Goal: Task Accomplishment & Management: Manage account settings

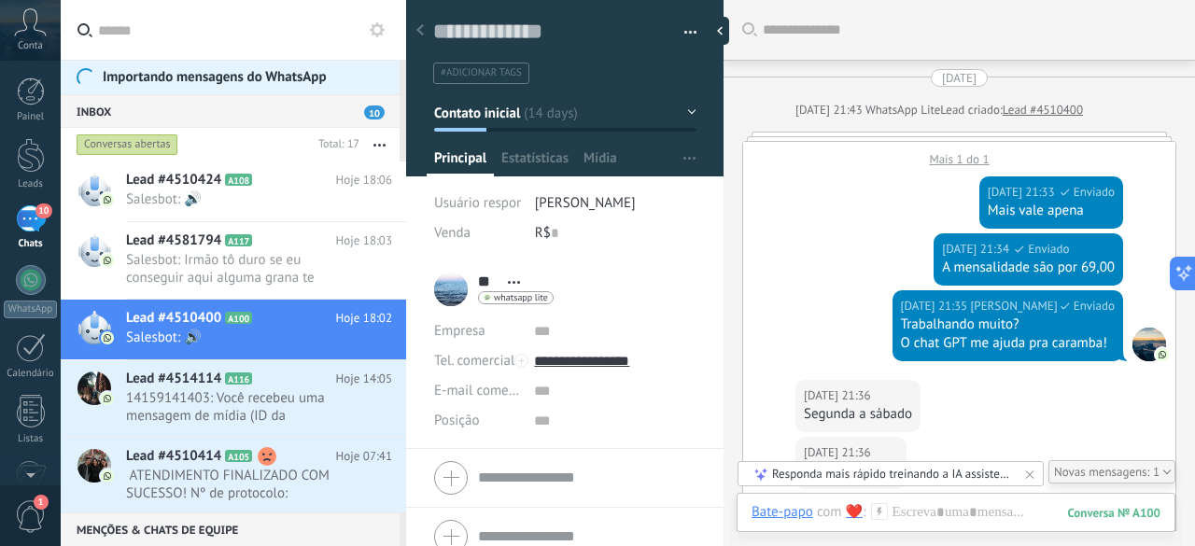
scroll to position [28, 0]
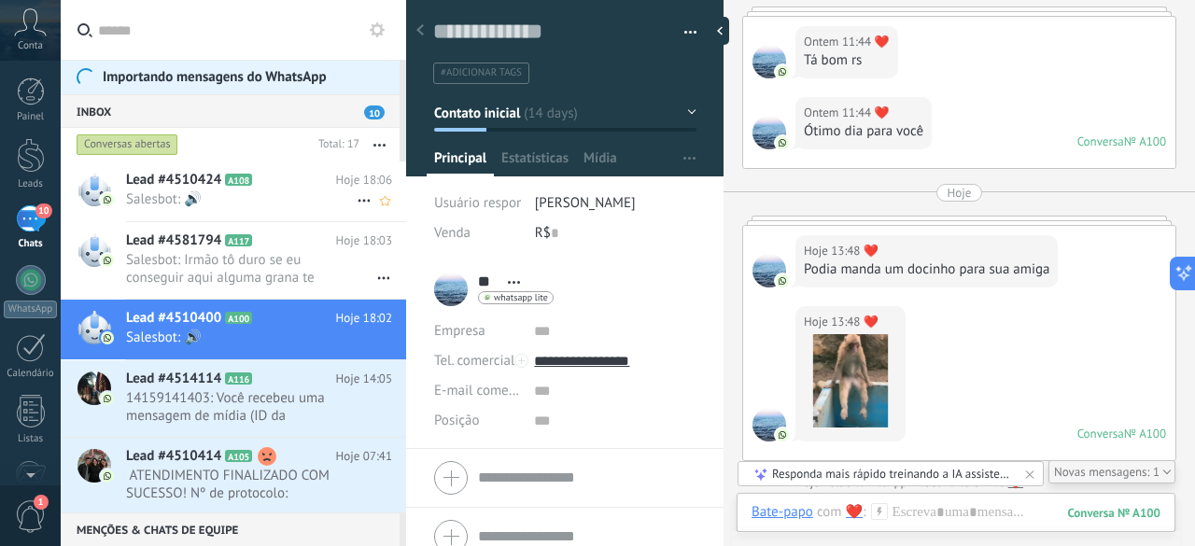
click at [280, 179] on h2 "Lead #4510424 A108" at bounding box center [231, 180] width 210 height 19
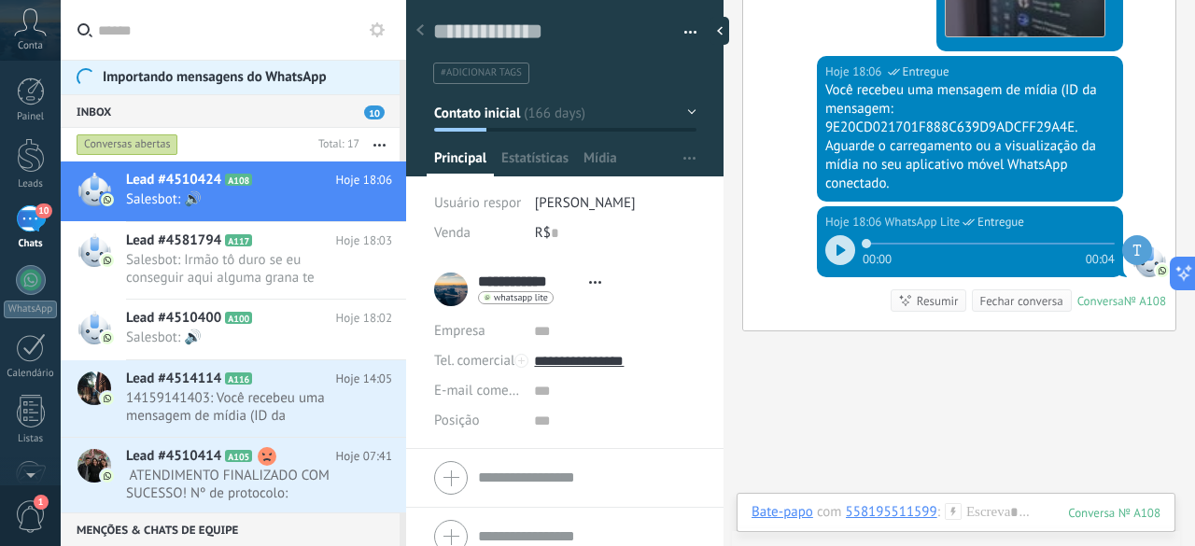
scroll to position [2949, 0]
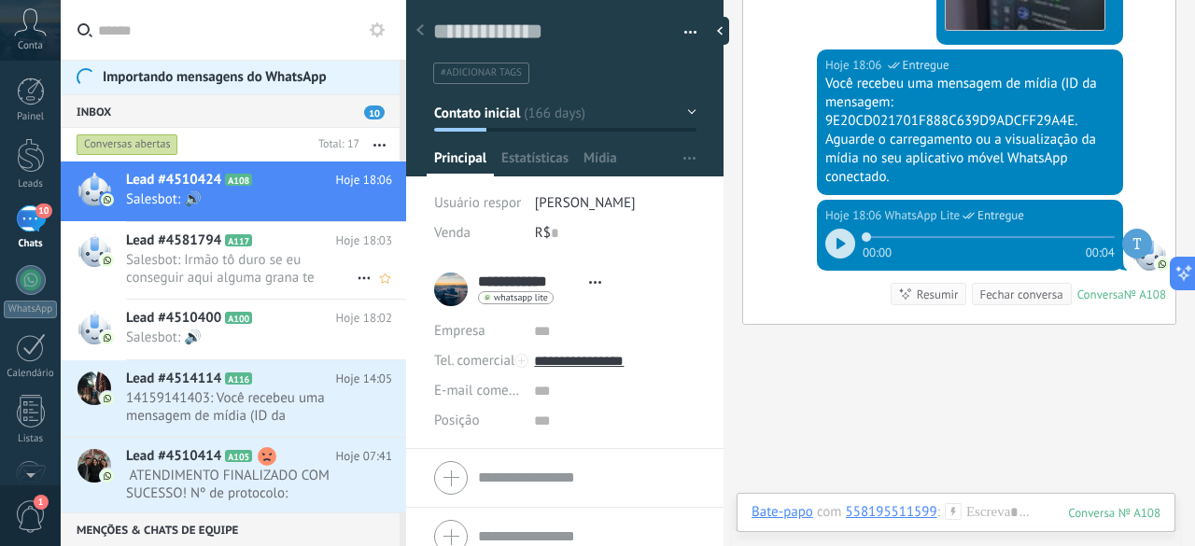
click at [191, 255] on span "Salesbot: Irmão tô duro se eu conseguir aqui alguma grana te arrumo algumas lic…" at bounding box center [241, 268] width 231 height 35
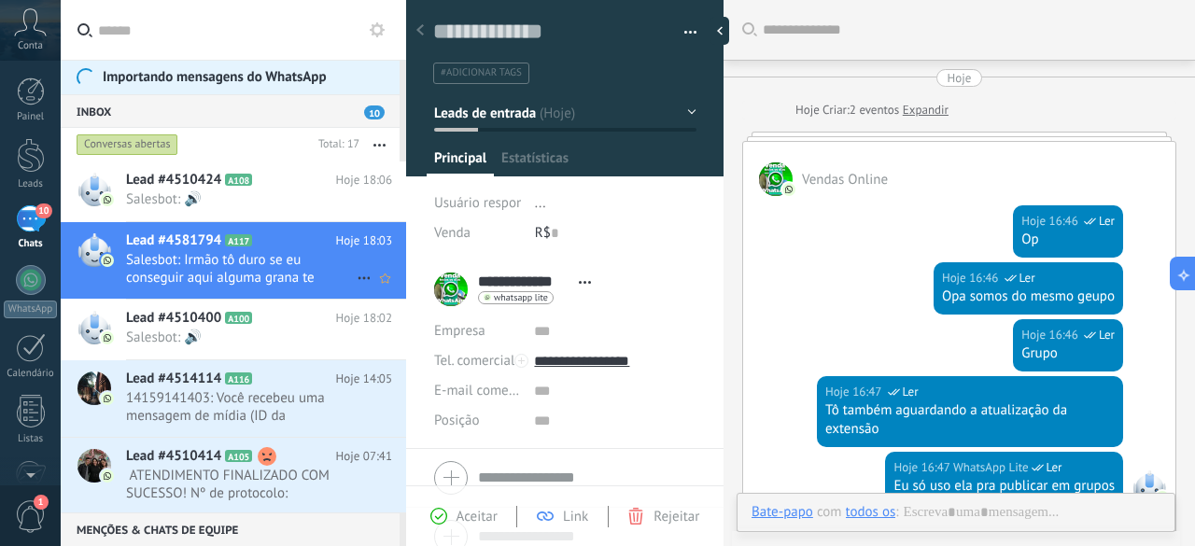
scroll to position [28, 0]
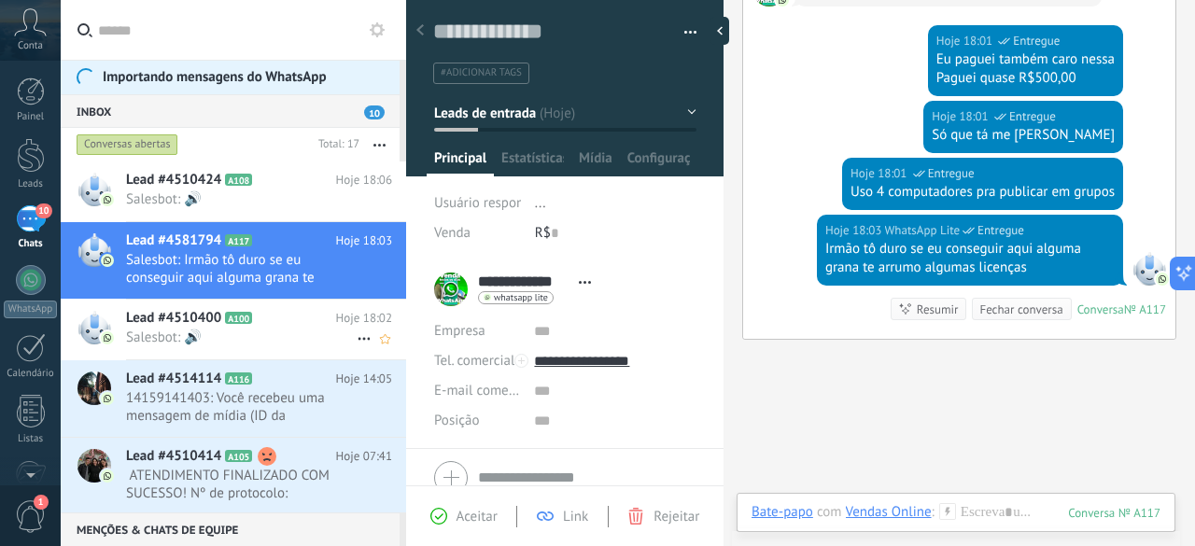
click at [263, 316] on icon at bounding box center [267, 318] width 19 height 19
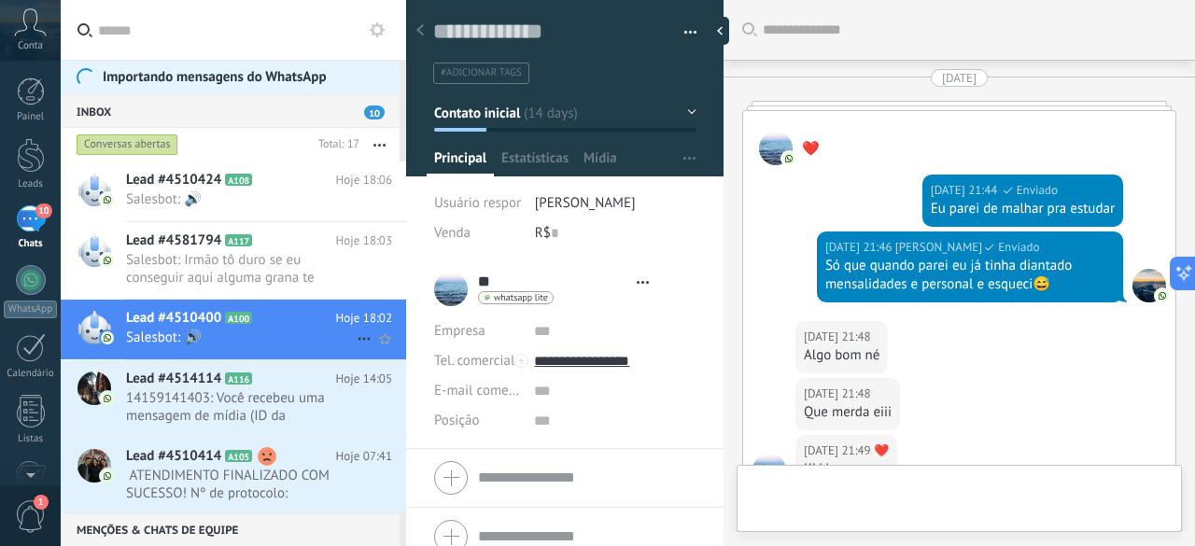
type textarea "**********"
